Goal: Task Accomplishment & Management: Complete application form

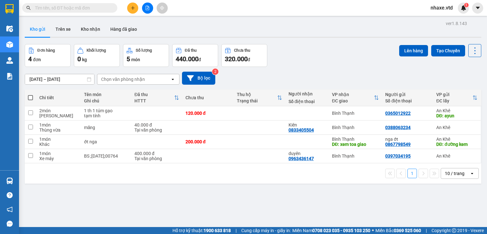
click at [70, 10] on input "text" at bounding box center [72, 7] width 75 height 7
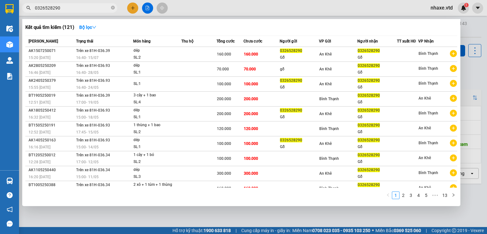
type input "0326528290"
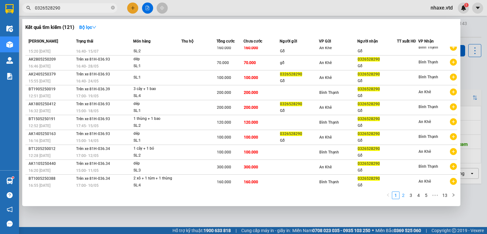
click at [405, 197] on link "2" at bounding box center [403, 195] width 7 height 7
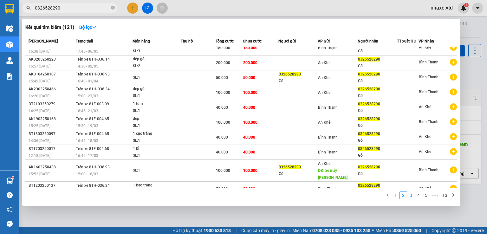
click at [411, 194] on link "3" at bounding box center [411, 195] width 7 height 7
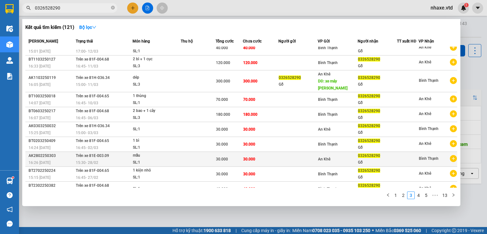
scroll to position [0, 0]
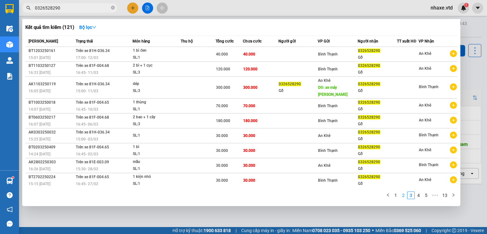
click at [402, 194] on link "2" at bounding box center [403, 195] width 7 height 7
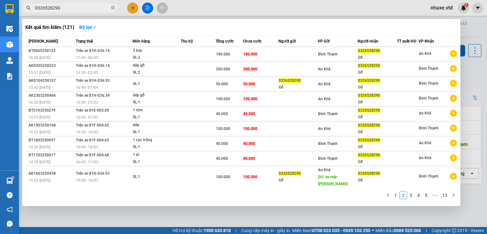
scroll to position [6, 0]
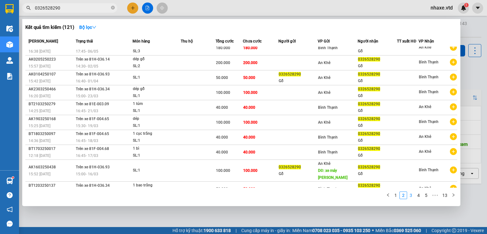
click at [410, 194] on link "3" at bounding box center [411, 195] width 7 height 7
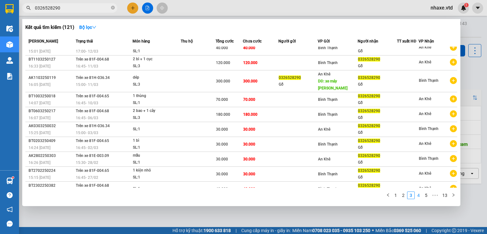
click at [419, 195] on link "4" at bounding box center [418, 195] width 7 height 7
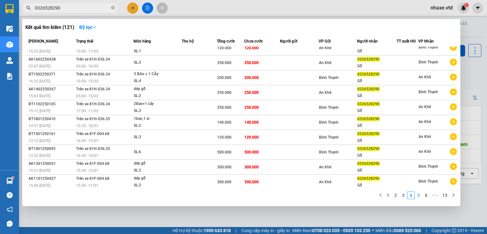
click at [418, 196] on link "5" at bounding box center [418, 195] width 7 height 7
click at [420, 195] on link "6" at bounding box center [418, 195] width 7 height 7
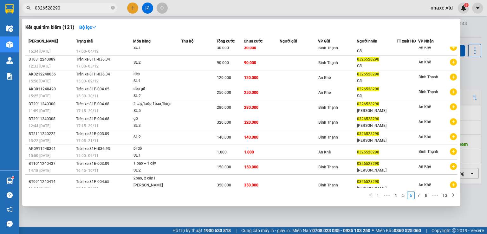
scroll to position [0, 0]
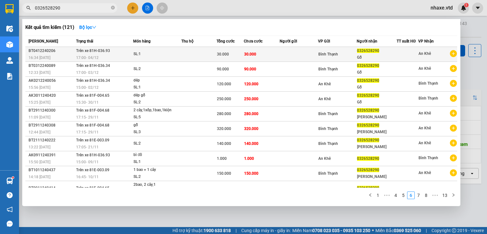
click at [169, 53] on div "SL: 1" at bounding box center [158, 54] width 48 height 7
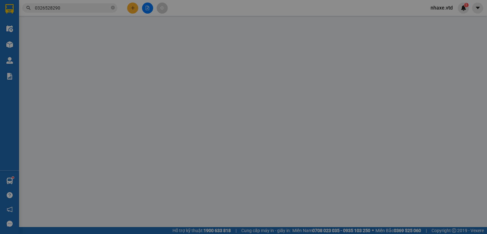
click at [168, 52] on div "Người gửi" at bounding box center [145, 52] width 69 height 7
click at [168, 59] on input "Người gửi" at bounding box center [145, 64] width 69 height 10
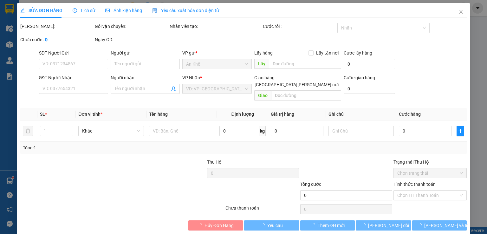
click at [168, 52] on div "Người gửi" at bounding box center [145, 52] width 69 height 7
click at [168, 59] on input "Người gửi" at bounding box center [145, 64] width 69 height 10
type input "0326528290"
type input "Gỗ"
type input "30.000"
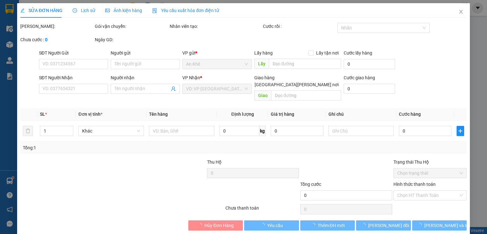
type input "30.000"
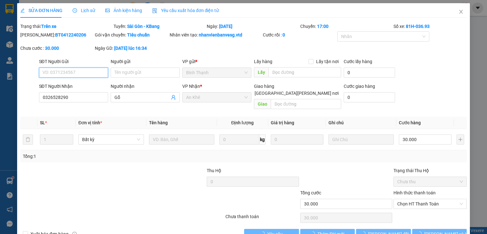
click at [169, 52] on div "[PERSON_NAME]: BT0412240206 Gói vận chuyển: [PERSON_NAME] [PERSON_NAME] tạo: nh…" at bounding box center [244, 44] width 448 height 27
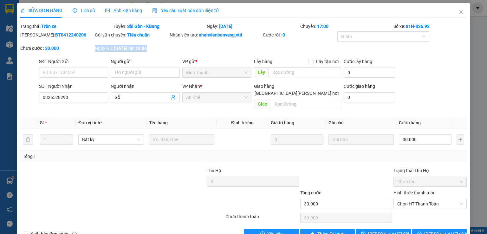
click at [169, 52] on div "[PERSON_NAME]: BT0412240206 Gói vận chuyển: [PERSON_NAME] [PERSON_NAME] tạo: nh…" at bounding box center [244, 44] width 448 height 27
click at [169, 51] on div "[PERSON_NAME]: BT0412240206 Gói vận chuyển: [PERSON_NAME] [PERSON_NAME] tạo: nh…" at bounding box center [244, 44] width 448 height 27
